Goal: Task Accomplishment & Management: Manage account settings

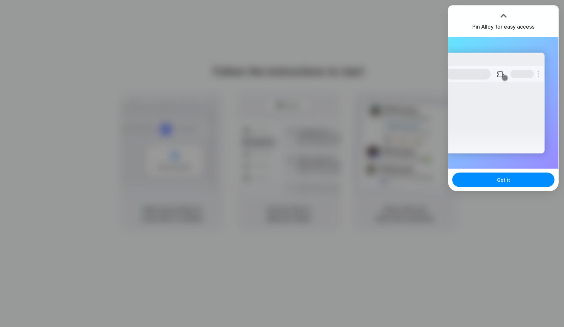
click at [282, 164] on div at bounding box center [282, 164] width 0 height 0
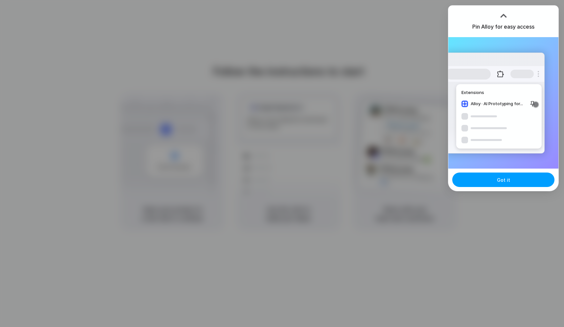
click at [501, 179] on span "Got it" at bounding box center [503, 180] width 13 height 7
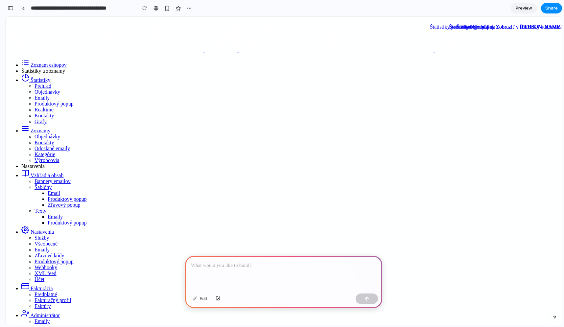
click at [312, 262] on p at bounding box center [283, 266] width 185 height 8
click at [522, 11] on span "Preview" at bounding box center [524, 8] width 16 height 7
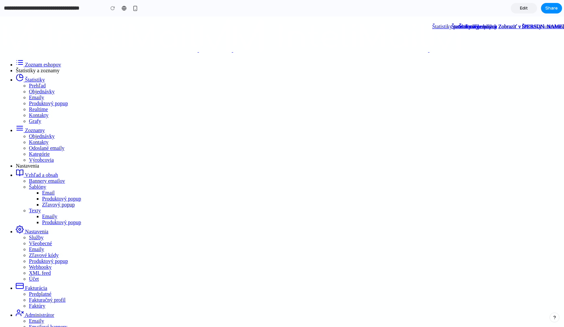
click at [29, 124] on span "Grafy" at bounding box center [35, 121] width 12 height 6
click at [29, 118] on span "Kontakty" at bounding box center [39, 115] width 20 height 6
click at [29, 77] on span "Štatistiky" at bounding box center [35, 80] width 20 height 6
click at [29, 88] on span "Prehľad" at bounding box center [37, 86] width 17 height 6
click at [29, 94] on link "Objednávky" at bounding box center [42, 92] width 26 height 6
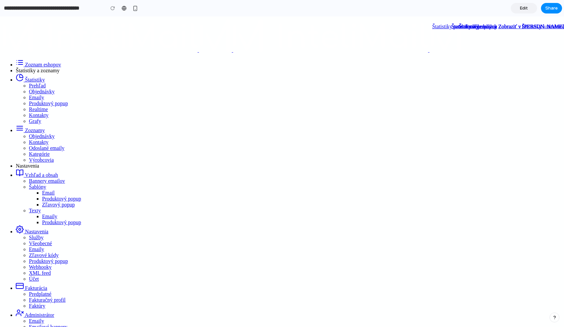
drag, startPoint x: 215, startPoint y: 160, endPoint x: 228, endPoint y: 160, distance: 13.5
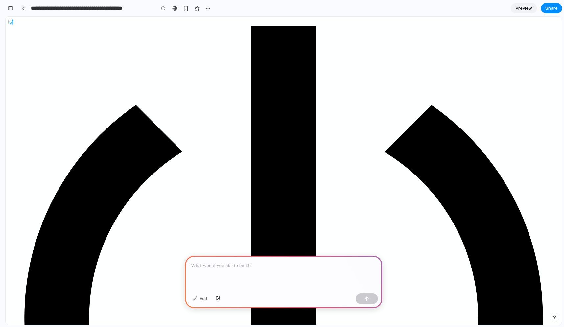
click at [289, 262] on p at bounding box center [283, 266] width 185 height 8
click at [376, 303] on div at bounding box center [367, 299] width 22 height 11
click at [369, 300] on button "button" at bounding box center [367, 299] width 22 height 11
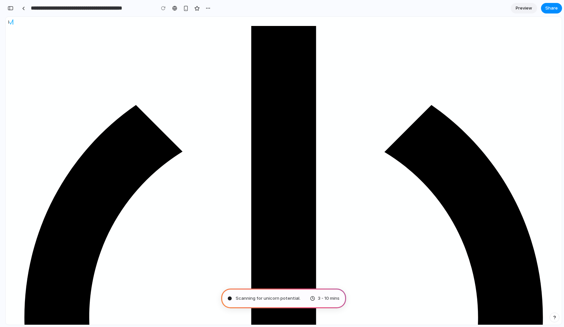
type input "**********"
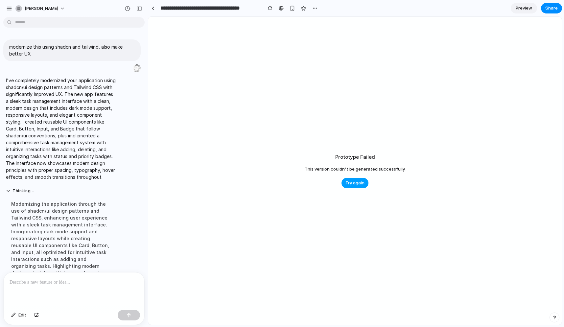
click at [355, 182] on span "Try again" at bounding box center [355, 183] width 19 height 7
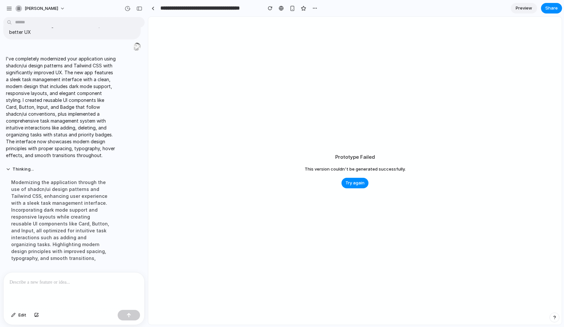
scroll to position [32, 0]
click at [54, 255] on div "Modernizing the application through the use of shadcn/ui design patterns and Ta…" at bounding box center [61, 220] width 110 height 91
click at [352, 182] on span "Try again" at bounding box center [355, 183] width 19 height 7
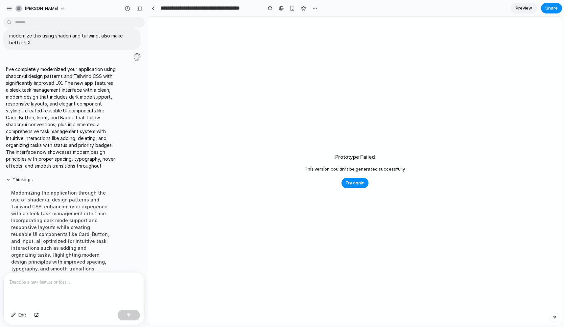
scroll to position [0, 0]
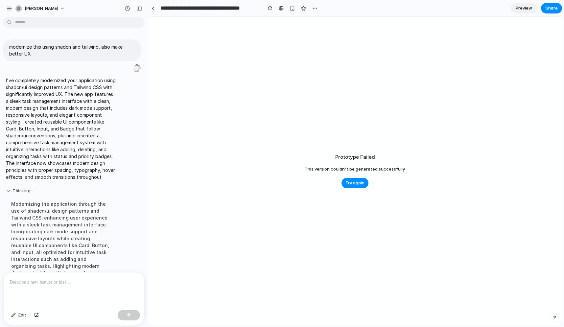
click at [8, 194] on button "Thinking .." at bounding box center [61, 191] width 110 height 6
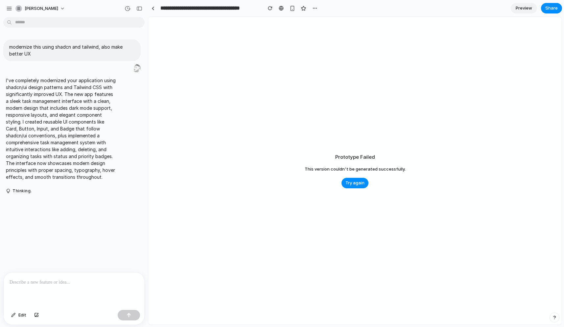
click at [58, 280] on p at bounding box center [74, 282] width 129 height 8
click at [129, 317] on div "button" at bounding box center [129, 315] width 5 height 5
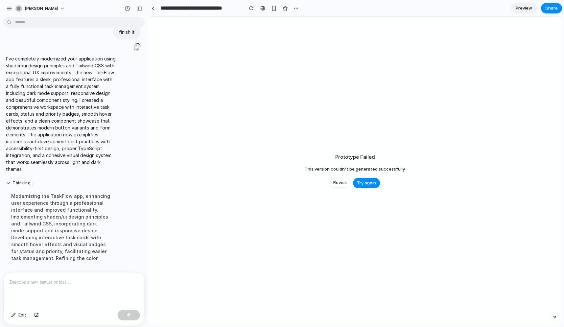
scroll to position [188, 0]
click at [361, 182] on span "Try again" at bounding box center [366, 183] width 19 height 7
click at [26, 9] on span "[PERSON_NAME]" at bounding box center [42, 8] width 34 height 7
click at [36, 23] on span "Settings" at bounding box center [34, 23] width 18 height 7
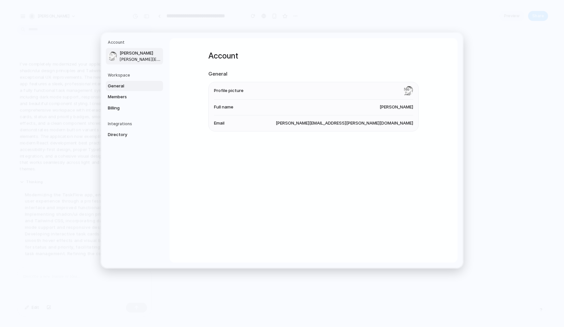
click at [119, 84] on span "General" at bounding box center [129, 86] width 42 height 7
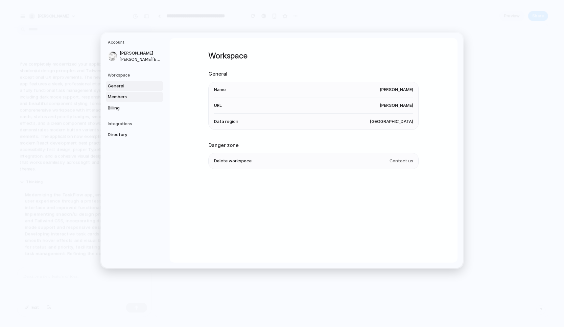
click at [119, 98] on span "Members" at bounding box center [129, 97] width 42 height 7
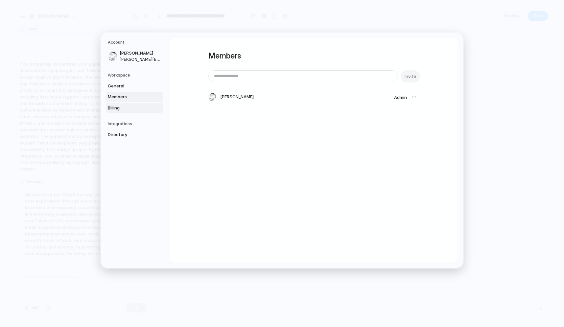
click at [119, 108] on span "Billing" at bounding box center [129, 108] width 42 height 7
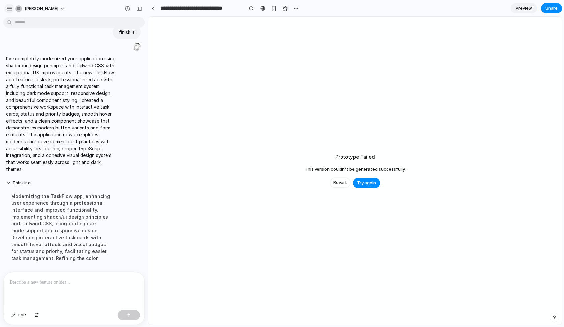
click at [9, 7] on div "button" at bounding box center [9, 9] width 6 height 6
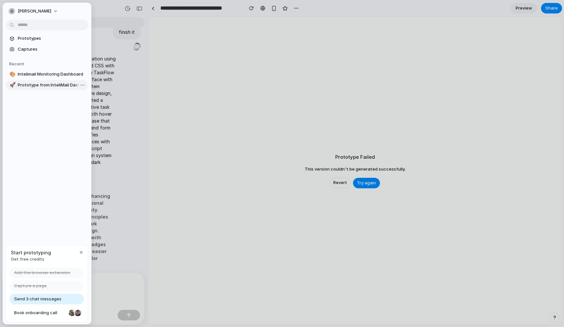
click at [31, 85] on span "Prototype from InteliMail Dashboard Sk" at bounding box center [52, 85] width 68 height 7
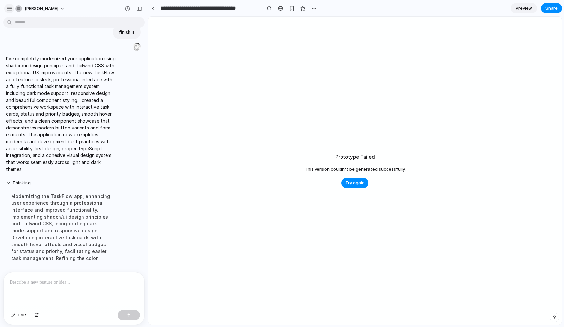
click at [8, 8] on div "button" at bounding box center [9, 9] width 6 height 6
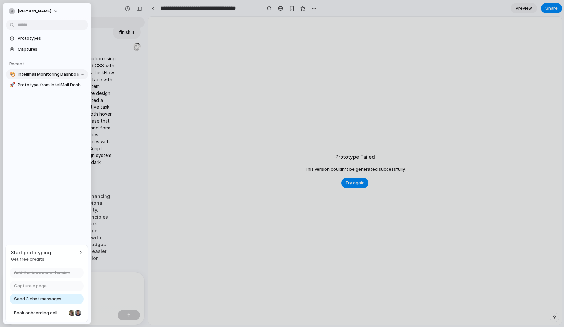
click at [26, 77] on span "Intelimail Monitoring Dashboard" at bounding box center [52, 74] width 68 height 7
type input "**********"
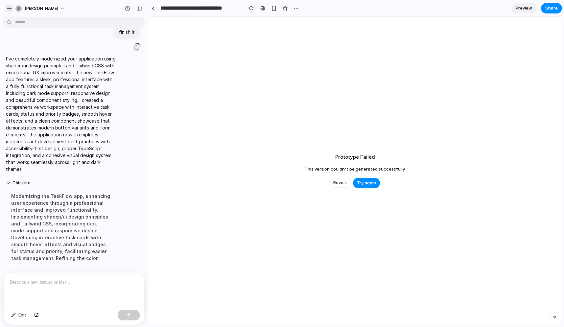
click at [8, 8] on div "button" at bounding box center [9, 9] width 6 height 6
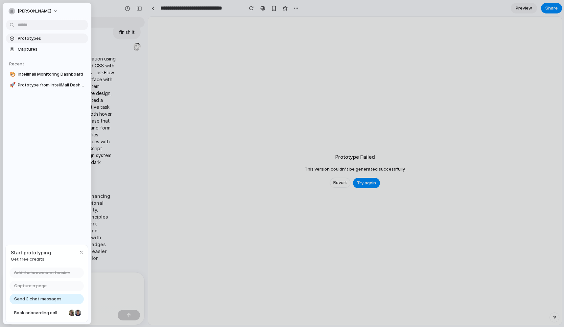
click at [29, 37] on span "Prototypes" at bounding box center [52, 38] width 68 height 7
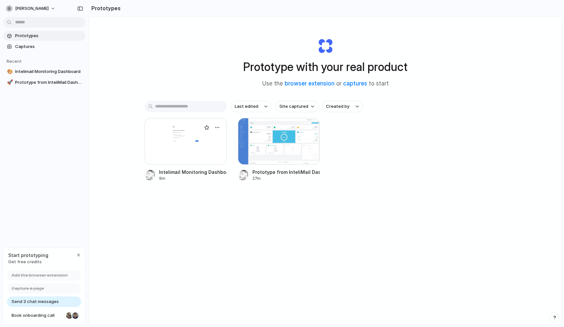
click at [179, 145] on div at bounding box center [186, 141] width 82 height 47
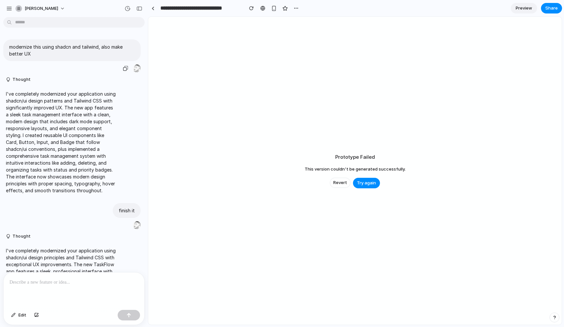
click at [39, 55] on p "modernize this using shadcn and tailwind, also make better UX" at bounding box center [72, 50] width 126 height 14
click at [123, 67] on div "button" at bounding box center [125, 68] width 5 height 5
click at [153, 11] on link at bounding box center [153, 8] width 10 height 10
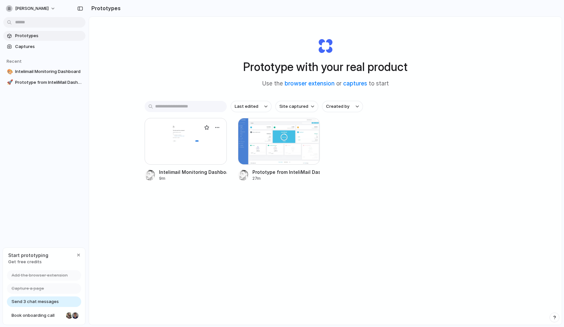
click at [195, 152] on div at bounding box center [186, 141] width 82 height 47
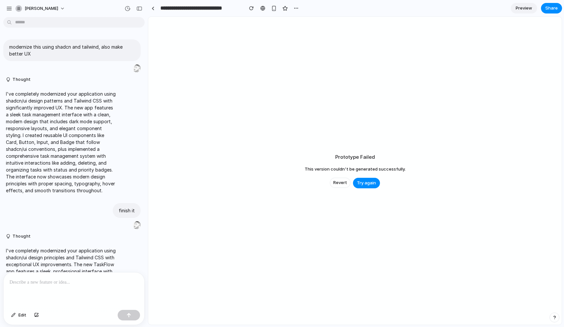
click at [525, 10] on span "Preview" at bounding box center [524, 8] width 16 height 7
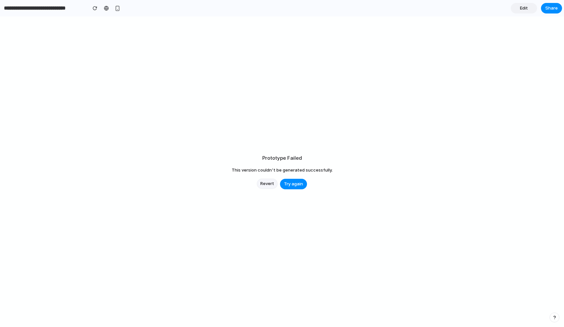
click at [266, 185] on span "Revert" at bounding box center [267, 183] width 14 height 7
click at [269, 180] on span "Revert" at bounding box center [267, 183] width 14 height 7
click at [267, 183] on span "Revert" at bounding box center [267, 183] width 14 height 7
click at [519, 6] on link "Edit" at bounding box center [524, 8] width 26 height 11
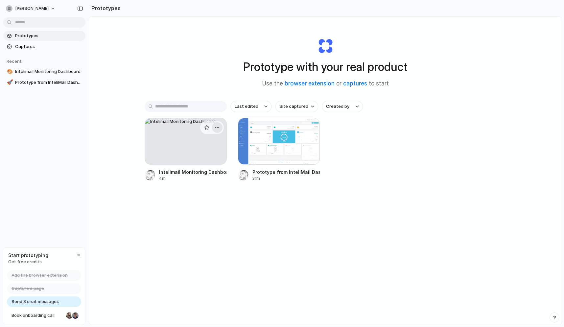
click at [216, 129] on div "button" at bounding box center [217, 127] width 5 height 5
click at [193, 177] on span "Delete" at bounding box center [191, 174] width 14 height 7
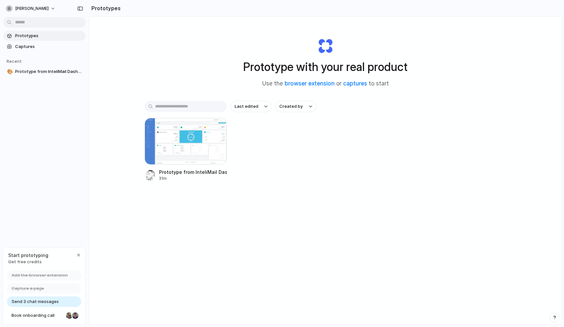
click at [222, 199] on div "Last edited Created by Prototype from InteliMail Dashboard Sk 31m" at bounding box center [326, 161] width 362 height 121
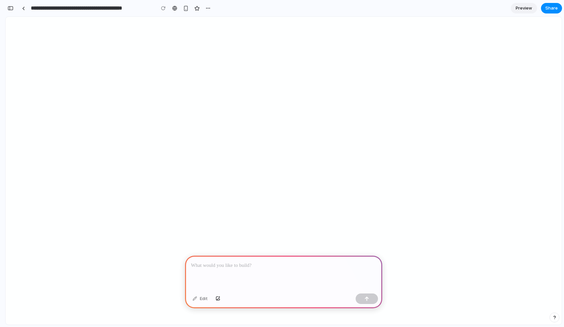
click at [218, 265] on p at bounding box center [283, 266] width 185 height 8
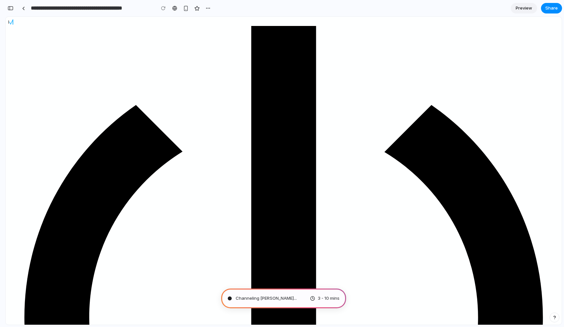
type input "**********"
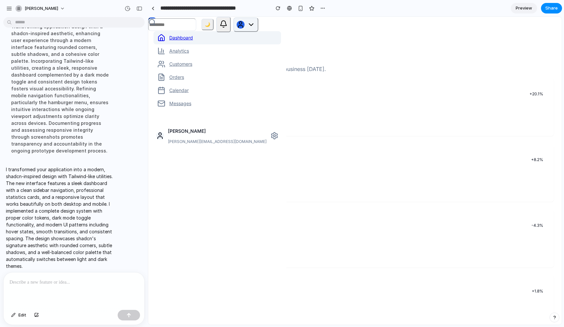
click at [257, 28] on button at bounding box center [245, 24] width 25 height 14
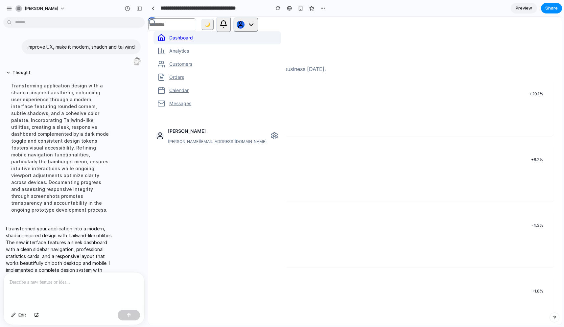
scroll to position [59, 0]
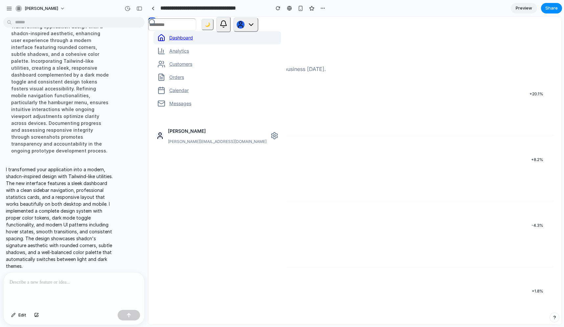
click at [63, 281] on p at bounding box center [74, 282] width 129 height 8
click at [526, 9] on span "Preview" at bounding box center [524, 8] width 16 height 7
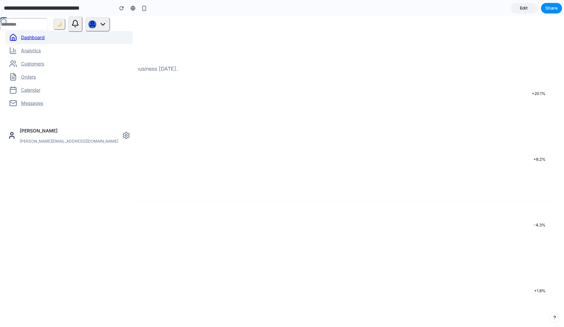
click at [523, 8] on span "Edit" at bounding box center [524, 8] width 8 height 7
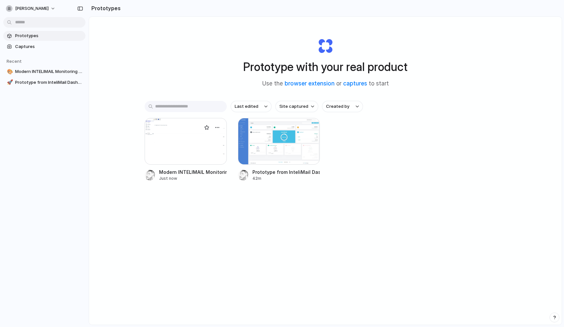
click at [183, 150] on div at bounding box center [186, 141] width 82 height 47
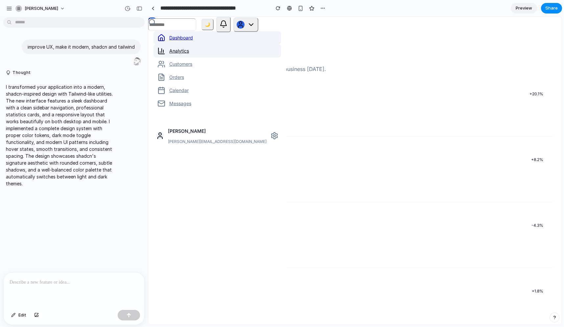
click at [180, 50] on link "Analytics" at bounding box center [218, 50] width 128 height 13
click at [179, 66] on link "Customers" at bounding box center [218, 64] width 128 height 13
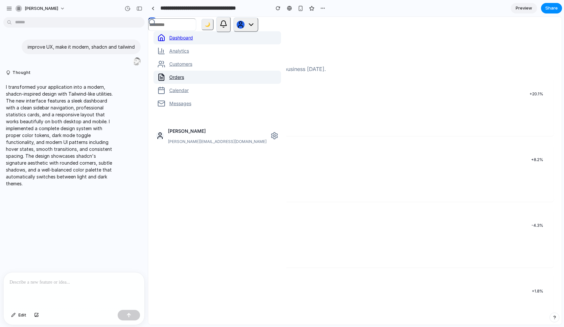
click at [177, 79] on link "Orders" at bounding box center [218, 77] width 128 height 13
click at [177, 91] on link "Calendar" at bounding box center [218, 90] width 128 height 13
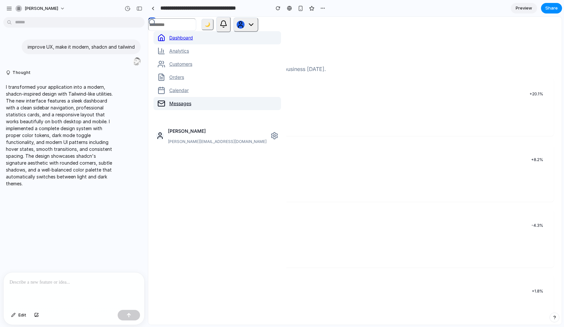
click at [179, 103] on link "Messages" at bounding box center [218, 103] width 128 height 13
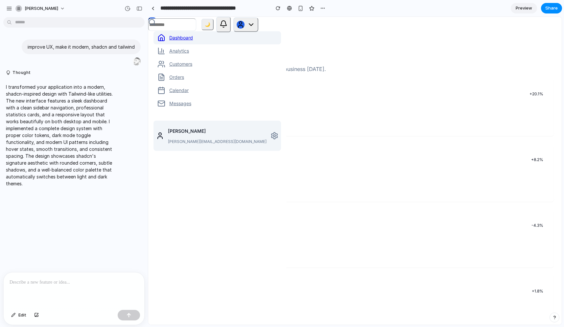
click at [209, 131] on div "[PERSON_NAME] [PERSON_NAME][EMAIL_ADDRESS][DOMAIN_NAME]" at bounding box center [218, 136] width 128 height 30
click at [274, 137] on circle at bounding box center [275, 136] width 2 height 2
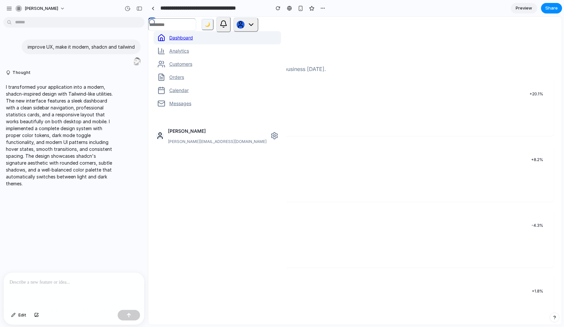
click at [208, 26] on button "🌙" at bounding box center [208, 25] width 12 height 12
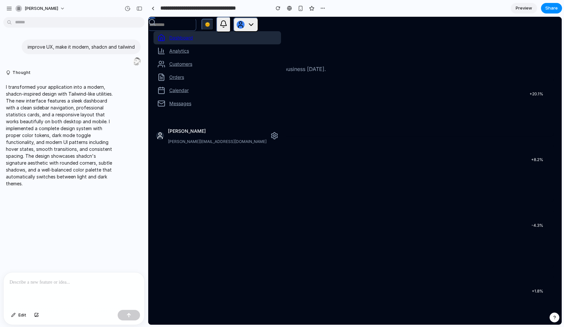
click at [213, 27] on button "🌞" at bounding box center [208, 25] width 12 height 12
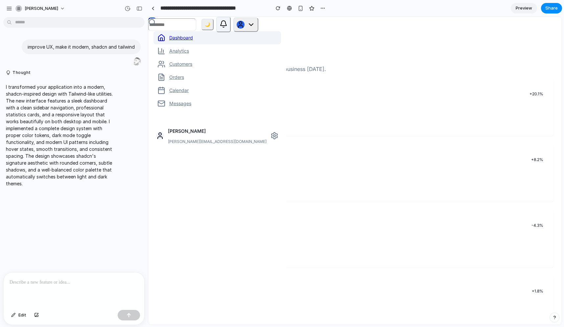
click at [223, 28] on button at bounding box center [223, 24] width 14 height 15
click at [241, 32] on div "🌙" at bounding box center [230, 24] width 57 height 15
click at [252, 31] on button at bounding box center [245, 24] width 25 height 14
click at [253, 25] on icon at bounding box center [251, 25] width 8 height 8
click at [187, 24] on input "search" at bounding box center [172, 24] width 48 height 12
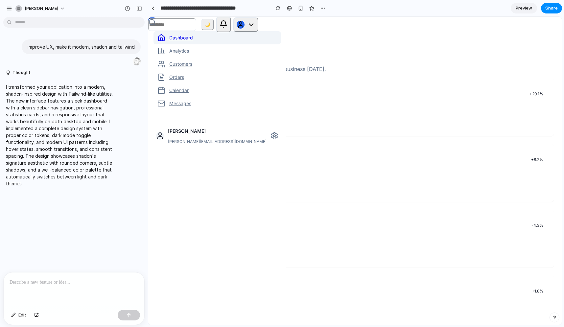
click at [261, 73] on p "Welcome back! Here's what's happening with your business [DATE]." at bounding box center [355, 69] width 398 height 8
click at [50, 285] on div at bounding box center [74, 290] width 141 height 35
